Goal: Task Accomplishment & Management: Use online tool/utility

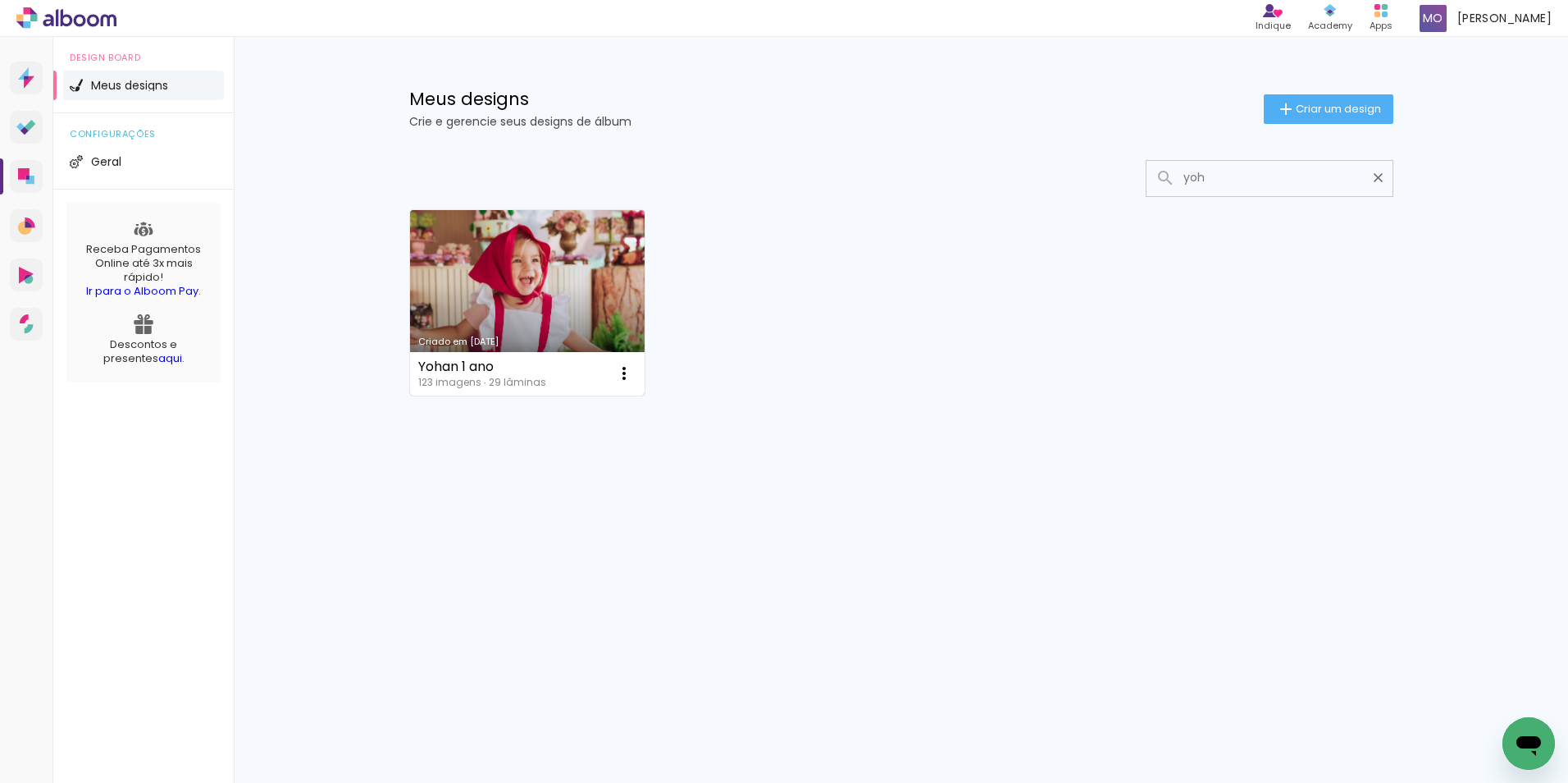
type input "yoh"
type paper-input "yoh"
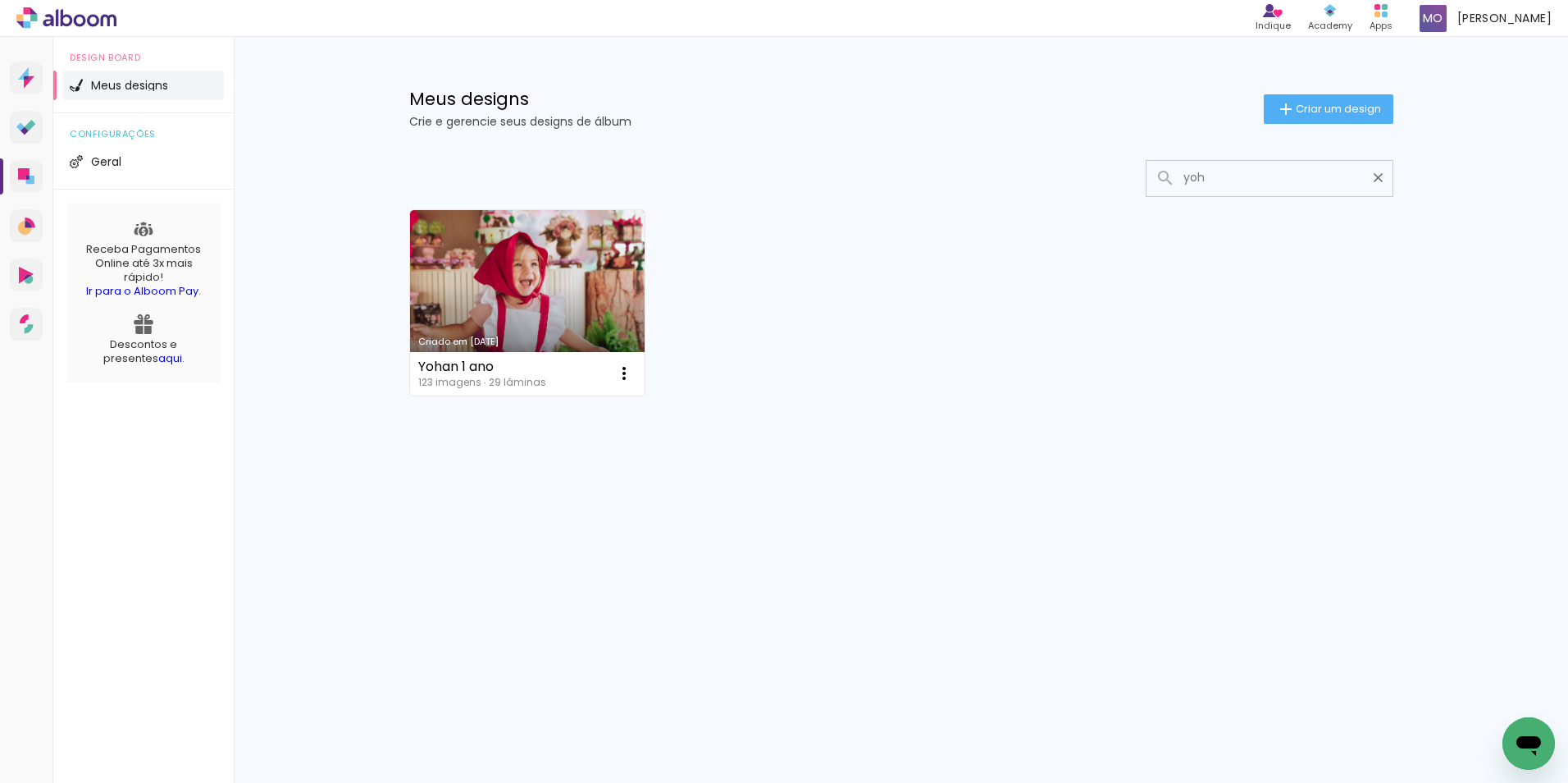
click at [500, 298] on link "Criado em [DATE]" at bounding box center [527, 303] width 235 height 185
